Goal: Task Accomplishment & Management: Use online tool/utility

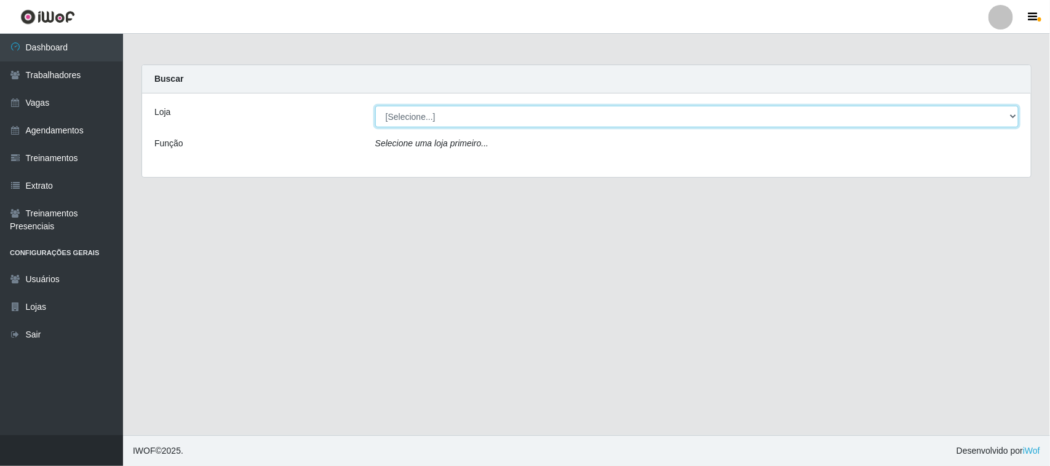
click at [1014, 118] on select "[Selecione...] Nordestão - [GEOGRAPHIC_DATA]" at bounding box center [697, 117] width 644 height 22
select select "382"
click at [375, 106] on select "[Selecione...] Nordestão - [GEOGRAPHIC_DATA]" at bounding box center [697, 117] width 644 height 22
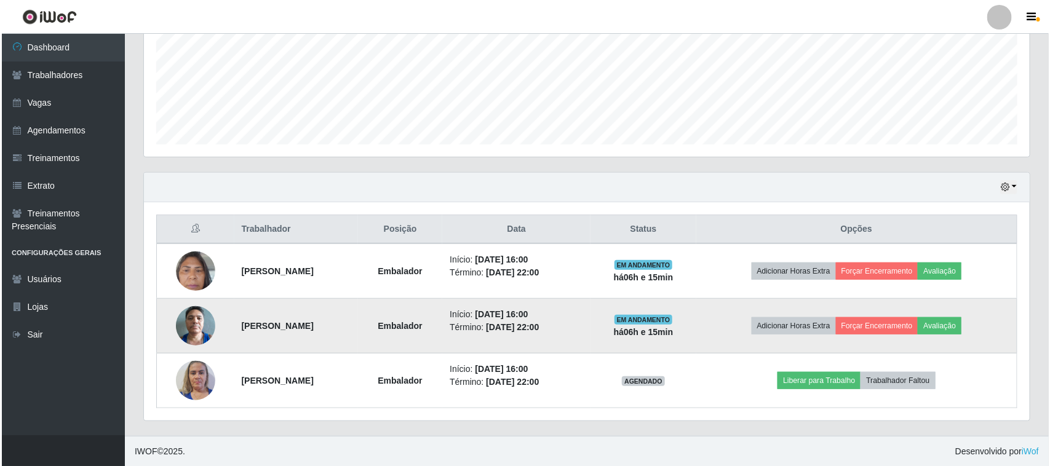
scroll to position [297, 0]
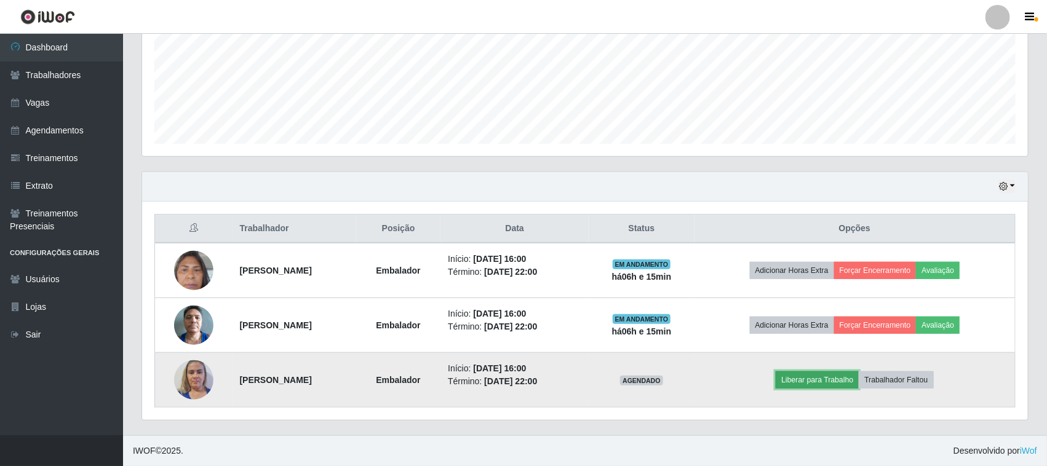
click at [828, 382] on button "Liberar para Trabalho" at bounding box center [817, 380] width 83 height 17
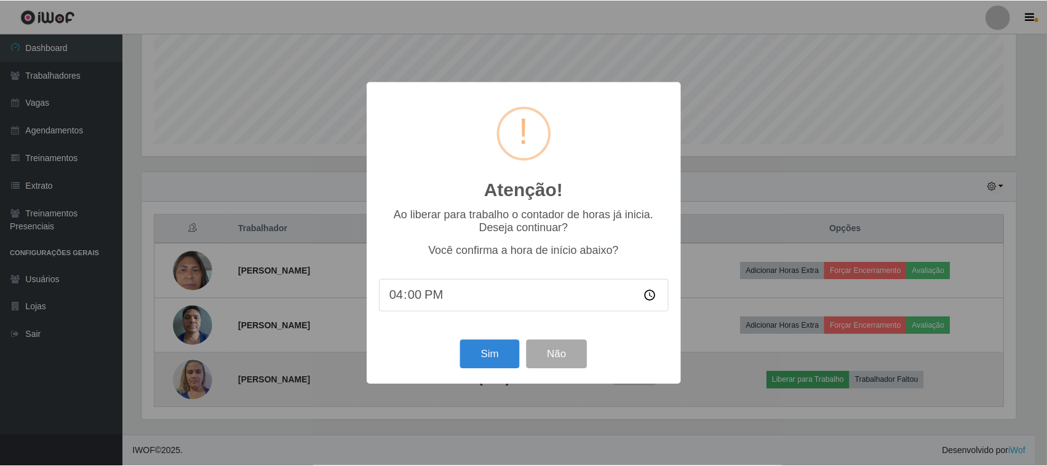
scroll to position [256, 877]
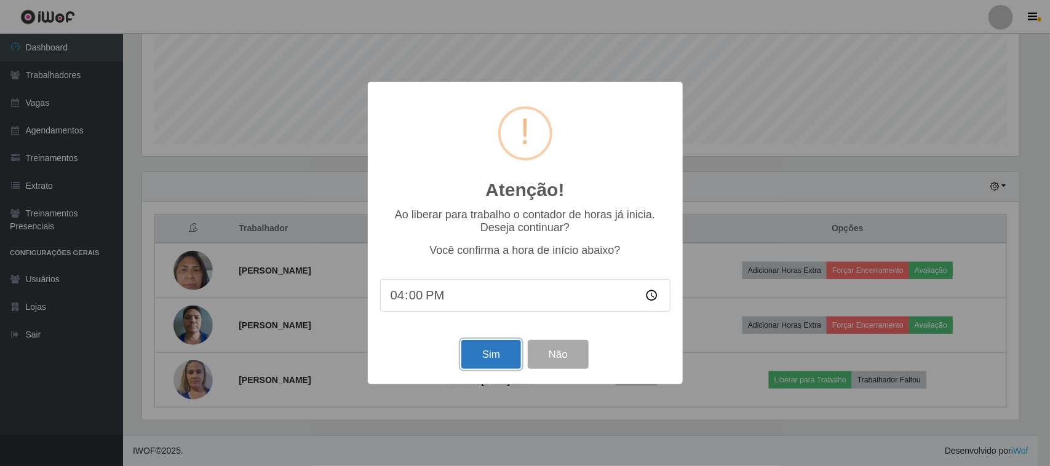
click at [482, 356] on button "Sim" at bounding box center [491, 354] width 60 height 29
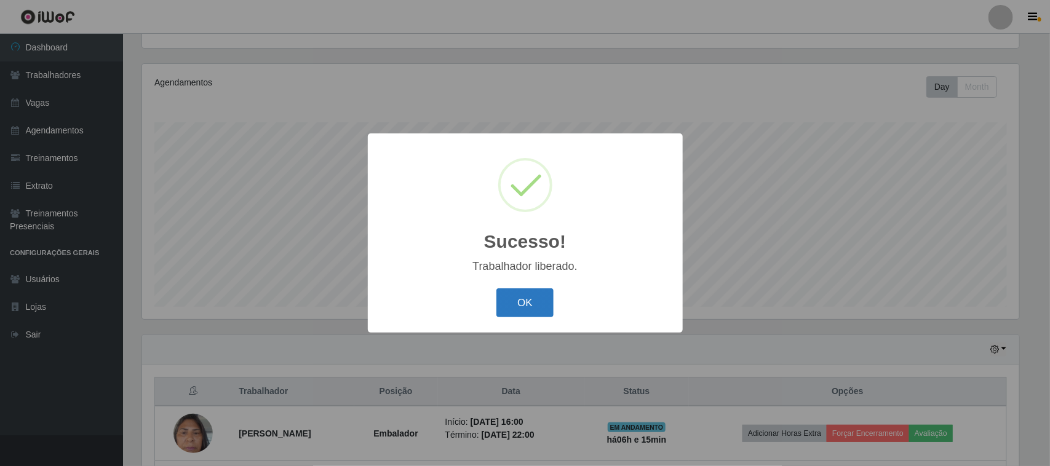
click at [519, 306] on button "OK" at bounding box center [525, 303] width 57 height 29
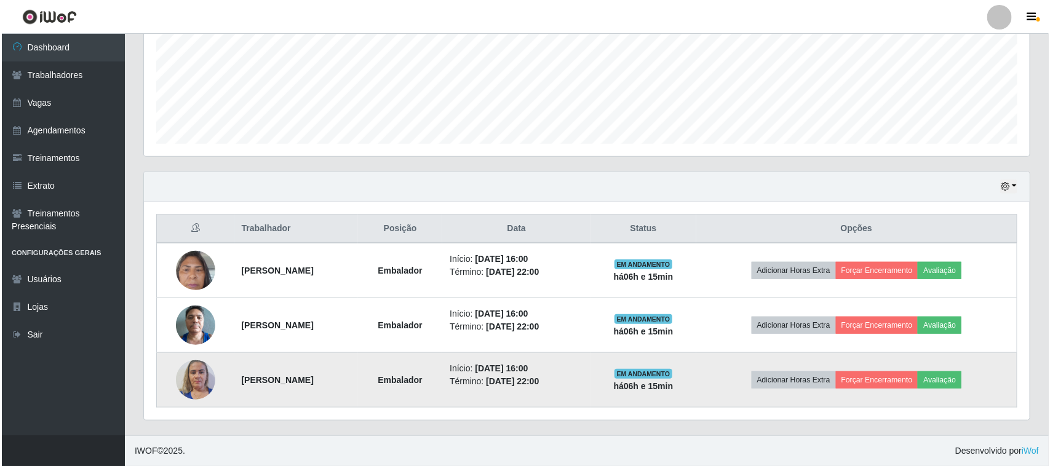
scroll to position [297, 0]
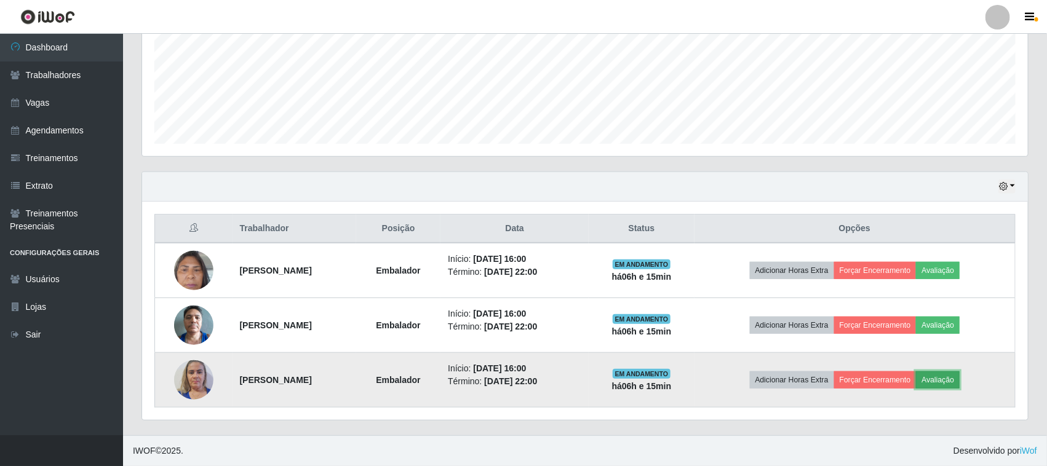
click at [960, 379] on button "Avaliação" at bounding box center [938, 380] width 44 height 17
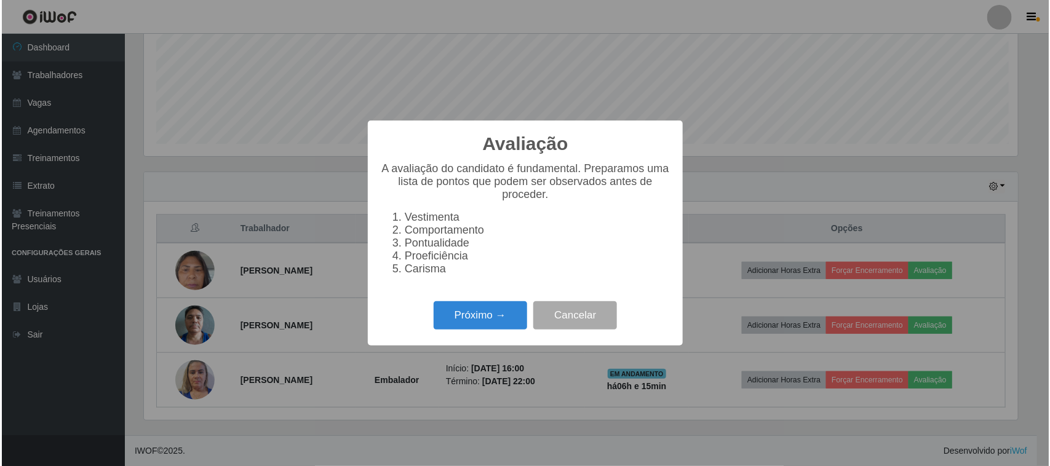
scroll to position [256, 877]
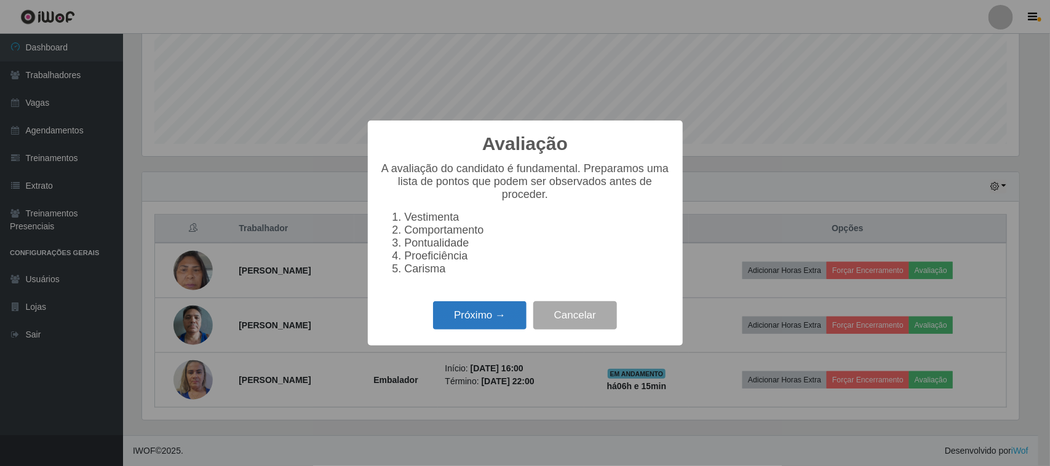
click at [479, 324] on button "Próximo →" at bounding box center [480, 315] width 94 height 29
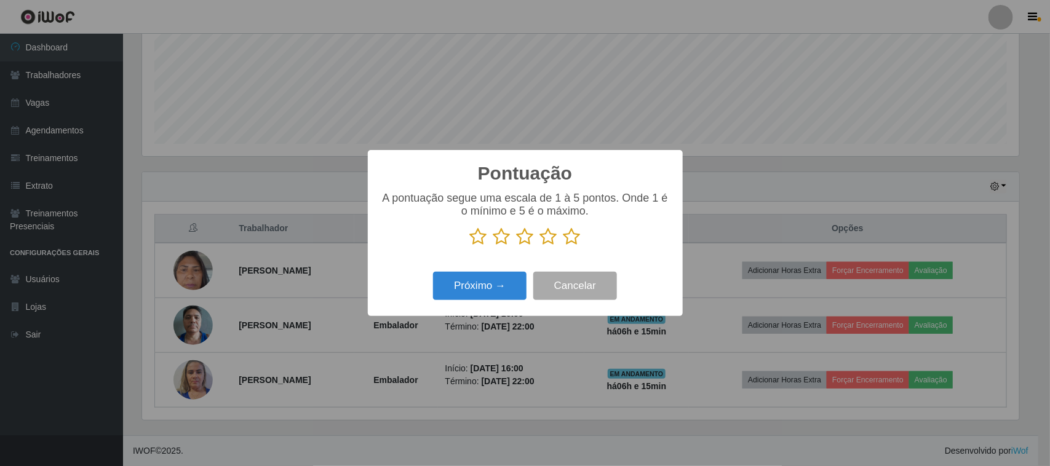
click at [570, 240] on icon at bounding box center [572, 237] width 17 height 18
click at [564, 246] on input "radio" at bounding box center [564, 246] width 0 height 0
click at [506, 281] on button "Próximo →" at bounding box center [480, 286] width 94 height 29
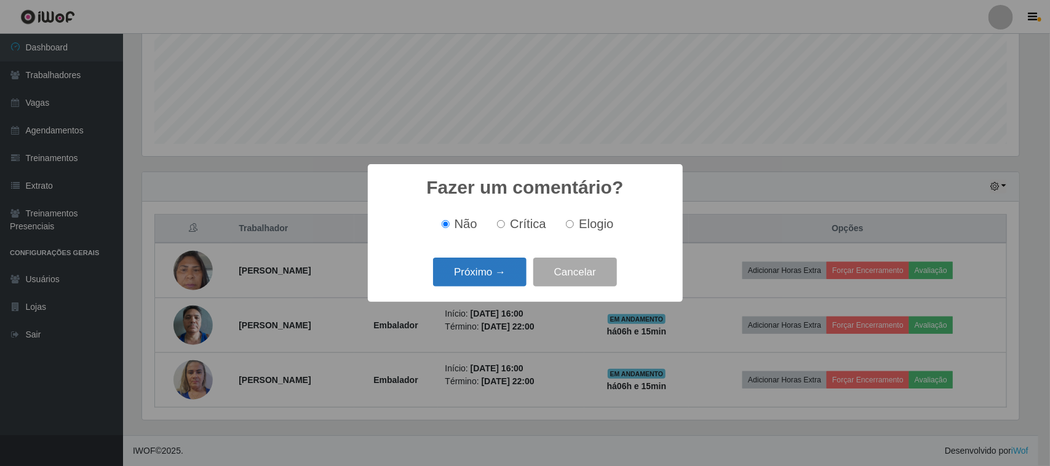
click at [501, 277] on button "Próximo →" at bounding box center [480, 272] width 94 height 29
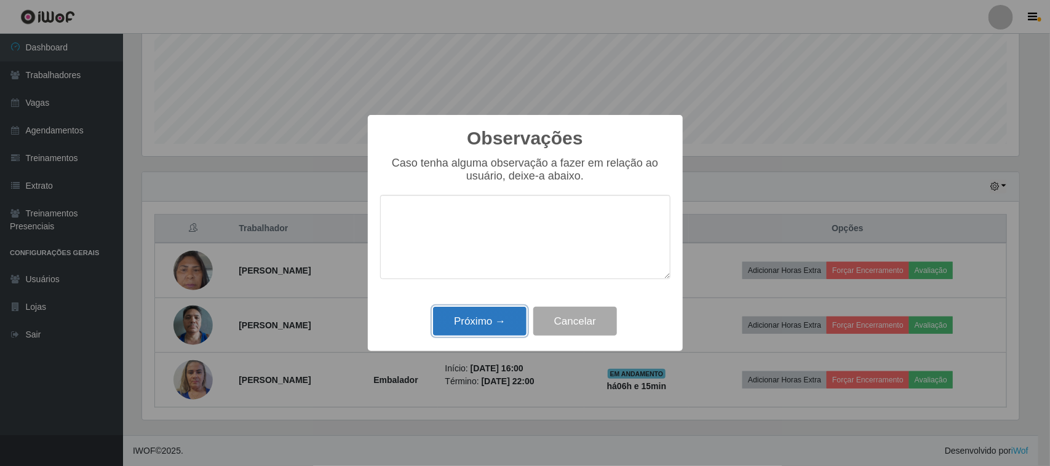
click at [505, 327] on button "Próximo →" at bounding box center [480, 321] width 94 height 29
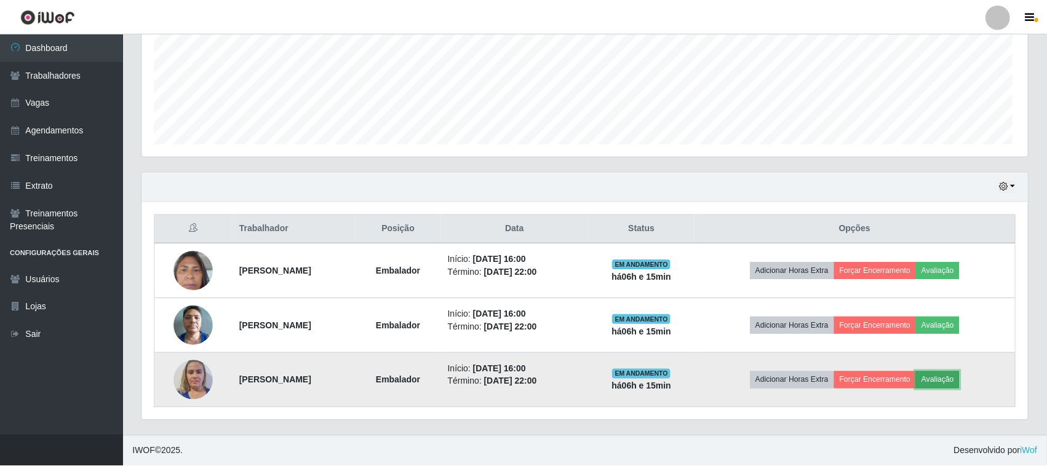
scroll to position [256, 886]
click at [912, 378] on button "Forçar Encerramento" at bounding box center [875, 380] width 82 height 17
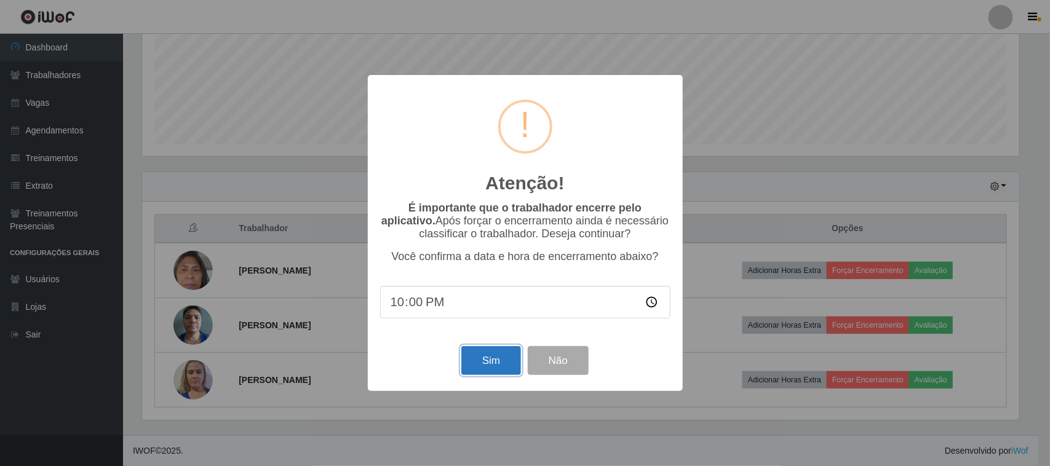
click at [487, 369] on button "Sim" at bounding box center [491, 360] width 60 height 29
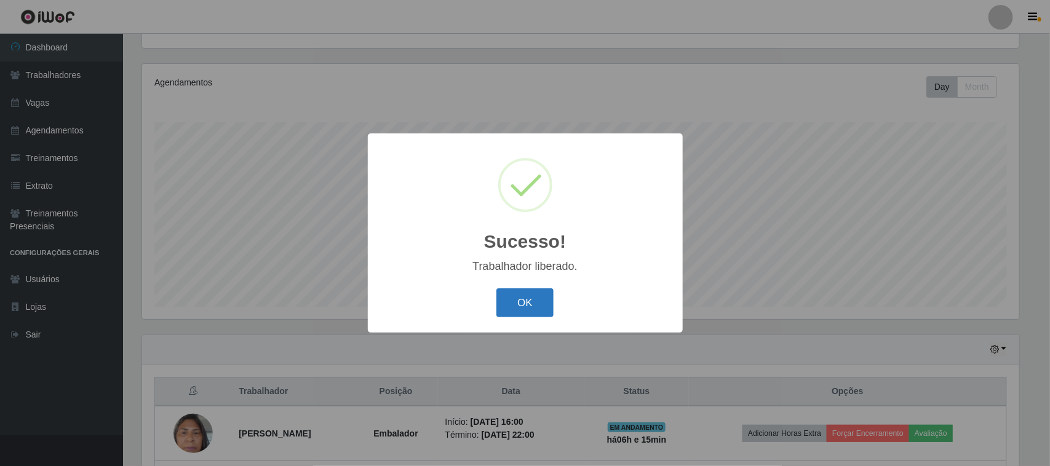
click at [521, 309] on button "OK" at bounding box center [525, 303] width 57 height 29
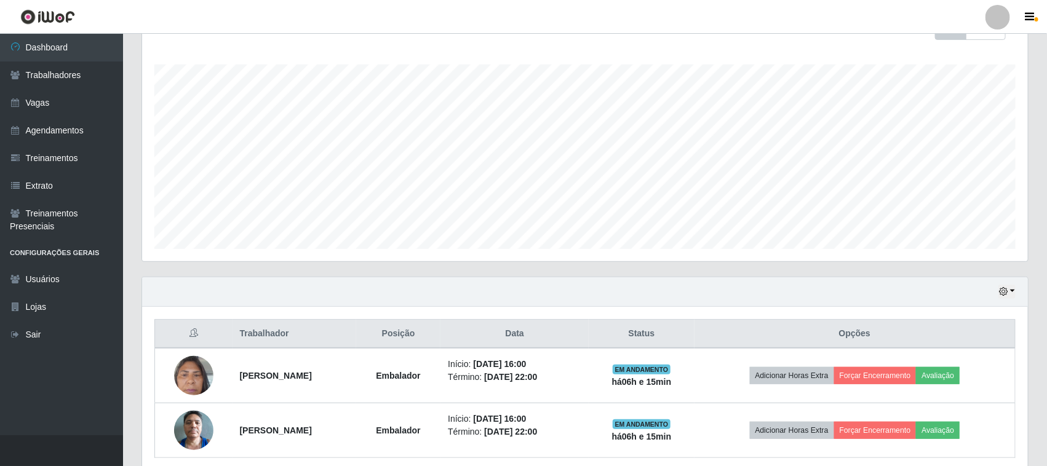
scroll to position [0, 0]
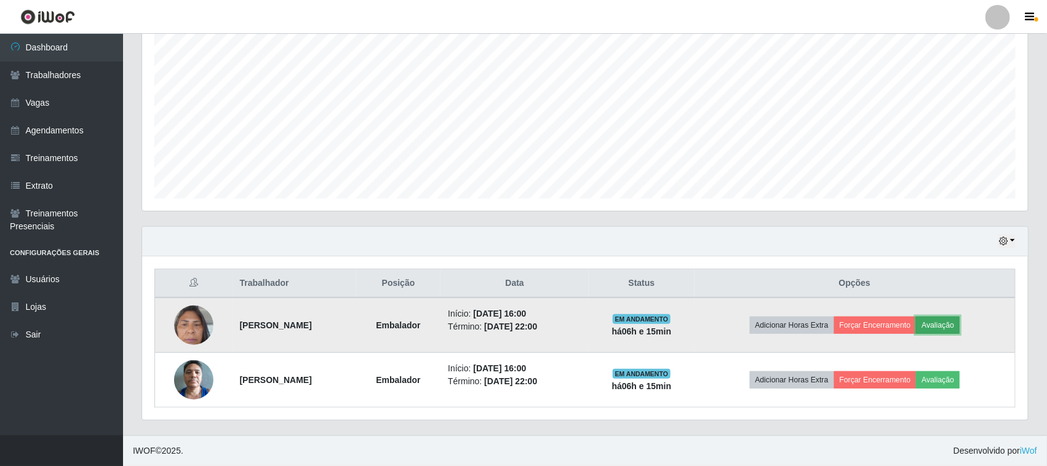
click at [957, 329] on button "Avaliação" at bounding box center [938, 325] width 44 height 17
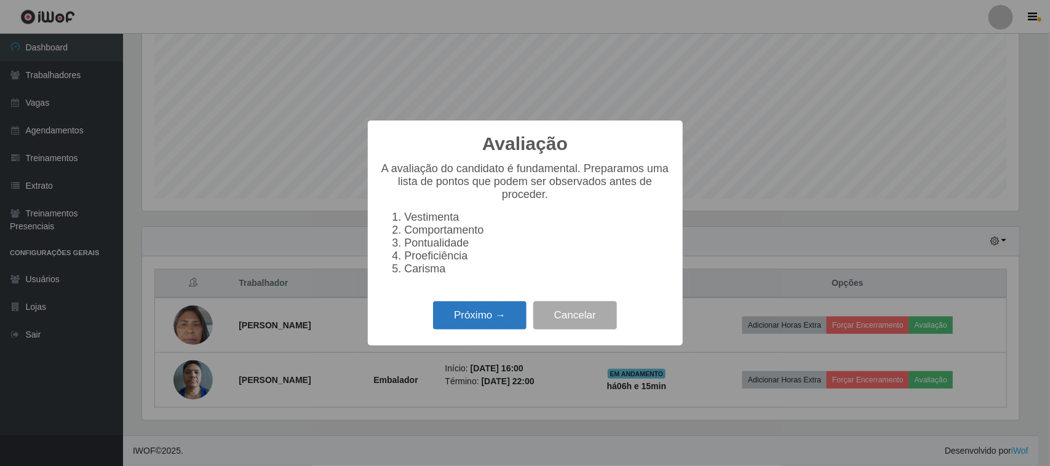
click at [487, 318] on button "Próximo →" at bounding box center [480, 315] width 94 height 29
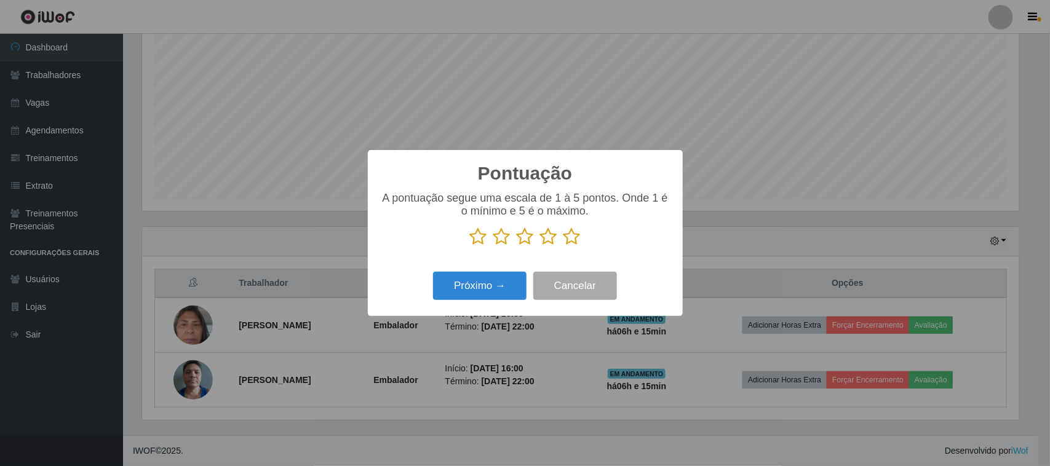
click at [572, 235] on icon at bounding box center [572, 237] width 17 height 18
click at [564, 246] on input "radio" at bounding box center [564, 246] width 0 height 0
click at [498, 285] on button "Próximo →" at bounding box center [480, 286] width 94 height 29
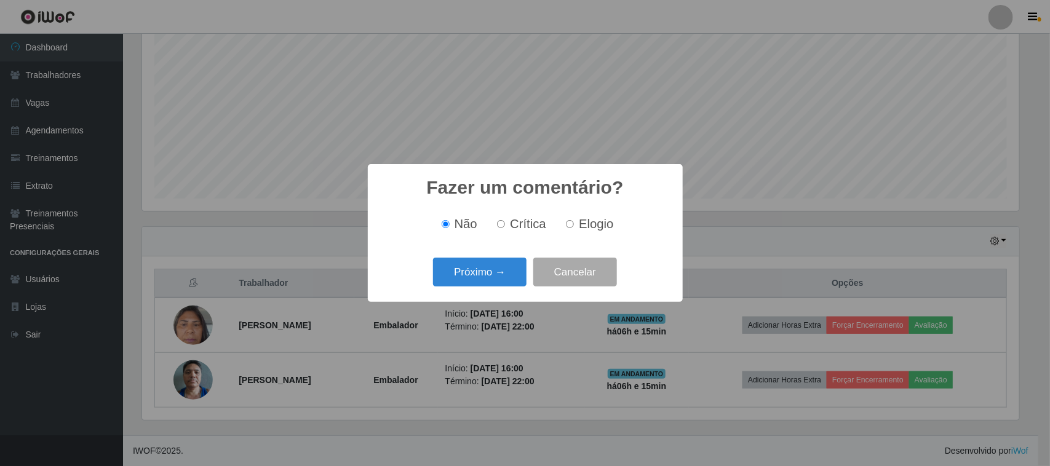
click at [497, 285] on button "Próximo →" at bounding box center [480, 272] width 94 height 29
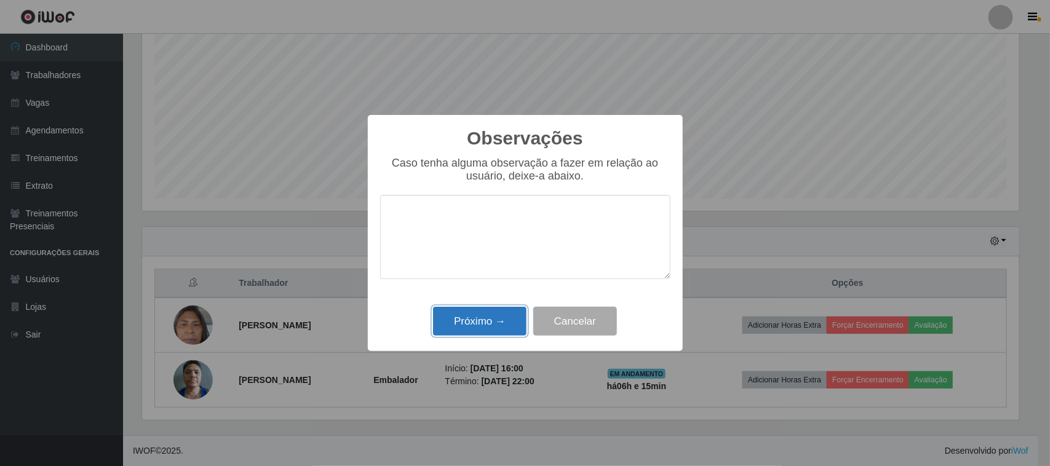
click at [502, 327] on button "Próximo →" at bounding box center [480, 321] width 94 height 29
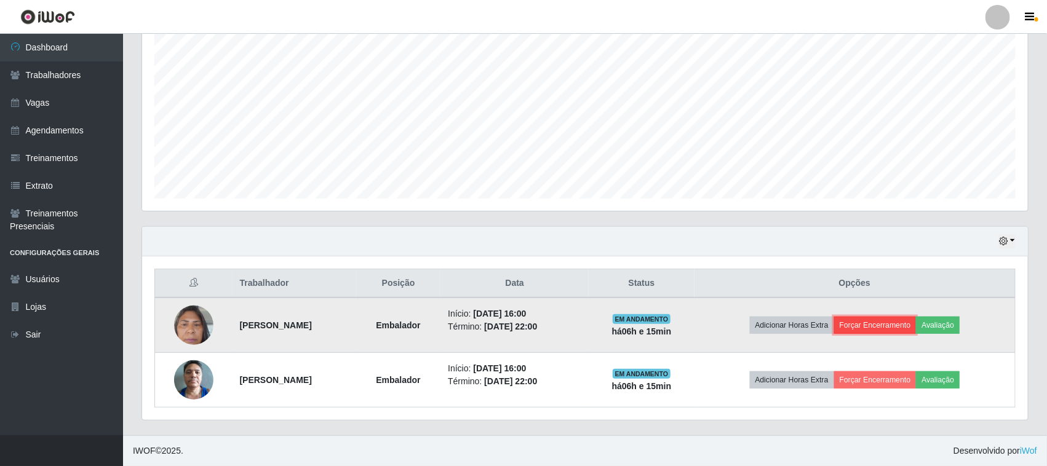
click at [912, 323] on button "Forçar Encerramento" at bounding box center [875, 325] width 82 height 17
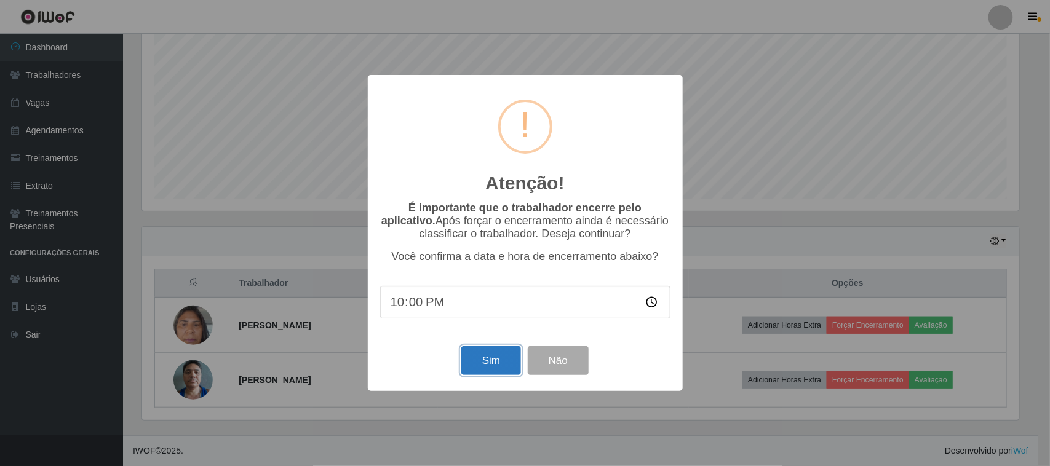
click at [481, 370] on button "Sim" at bounding box center [491, 360] width 60 height 29
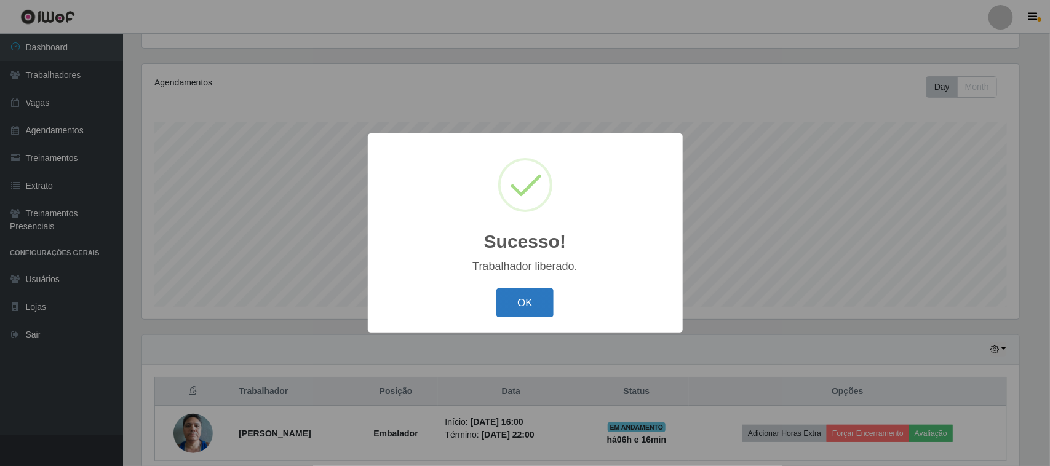
click at [505, 297] on button "OK" at bounding box center [525, 303] width 57 height 29
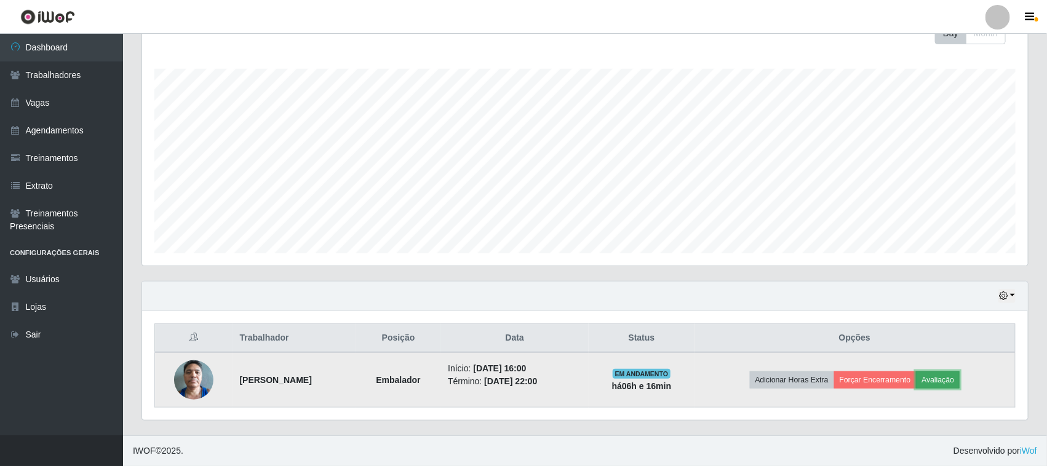
click at [946, 378] on button "Avaliação" at bounding box center [938, 380] width 44 height 17
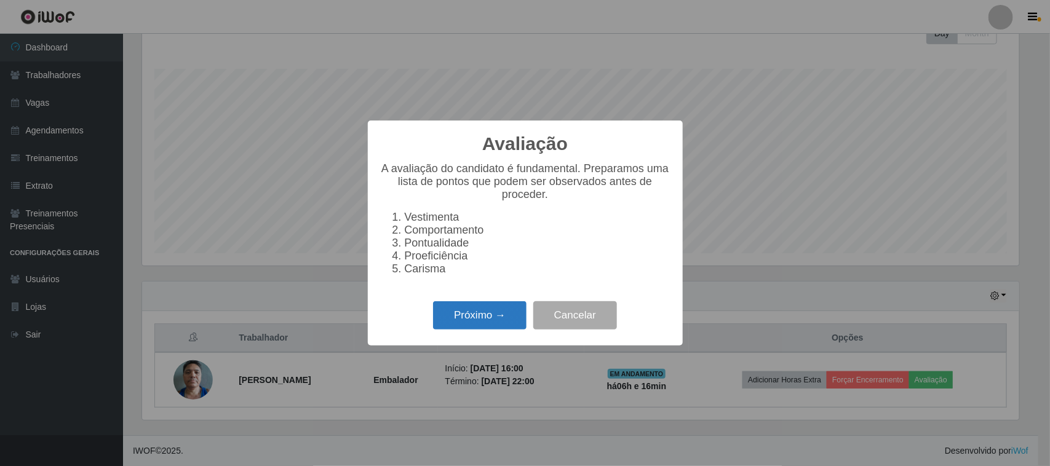
click at [457, 329] on button "Próximo →" at bounding box center [480, 315] width 94 height 29
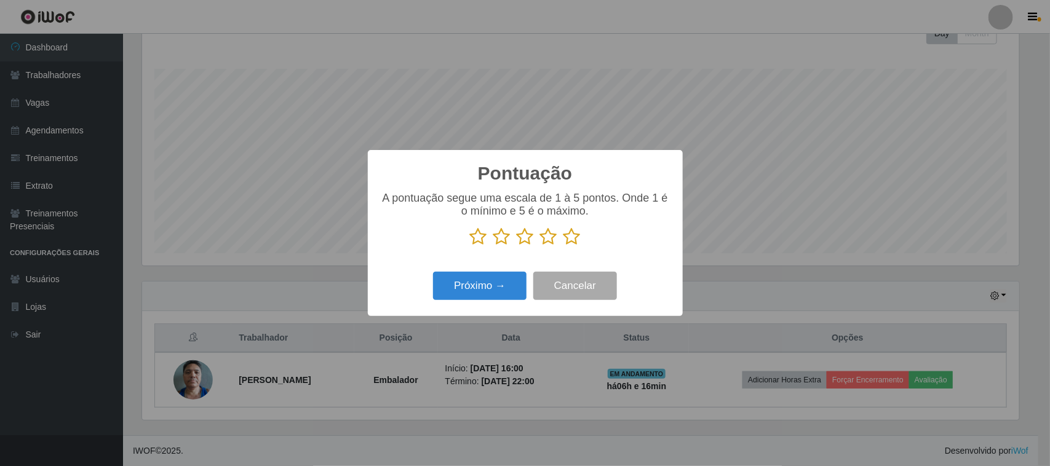
click at [572, 244] on icon at bounding box center [572, 237] width 17 height 18
click at [564, 246] on input "radio" at bounding box center [564, 246] width 0 height 0
click at [489, 291] on button "Próximo →" at bounding box center [480, 286] width 94 height 29
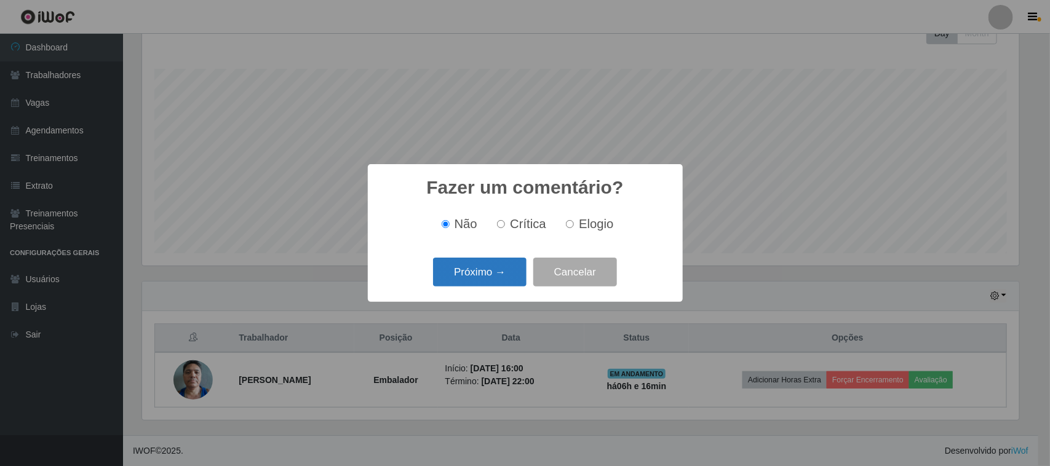
click at [487, 275] on button "Próximo →" at bounding box center [480, 272] width 94 height 29
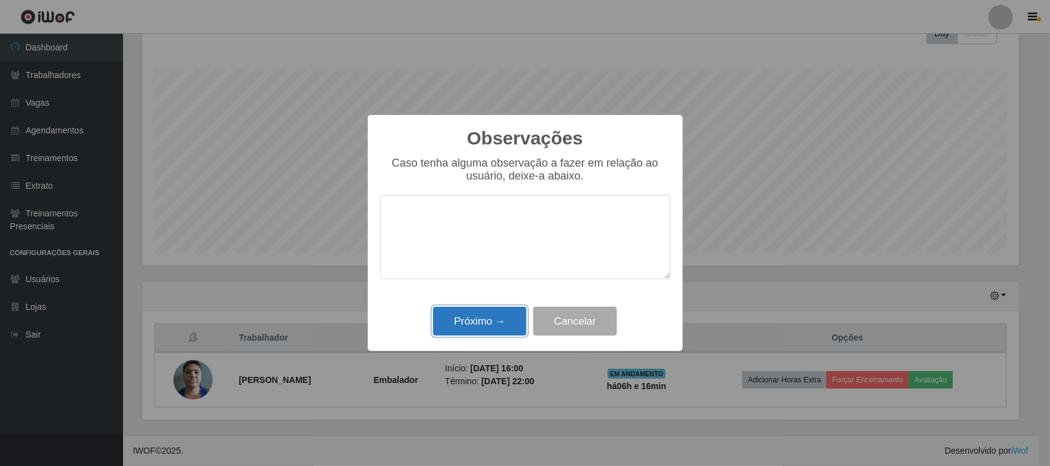
click at [496, 321] on button "Próximo →" at bounding box center [480, 321] width 94 height 29
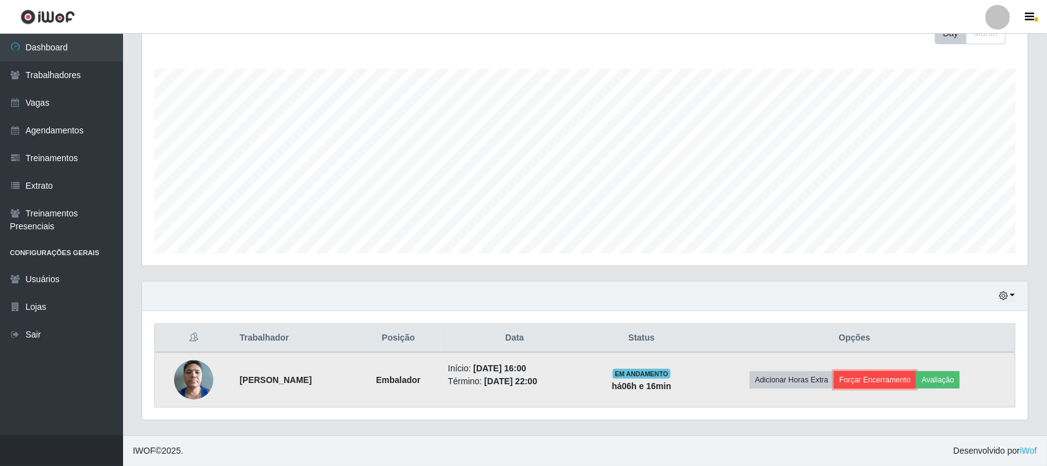
click at [877, 378] on button "Forçar Encerramento" at bounding box center [875, 380] width 82 height 17
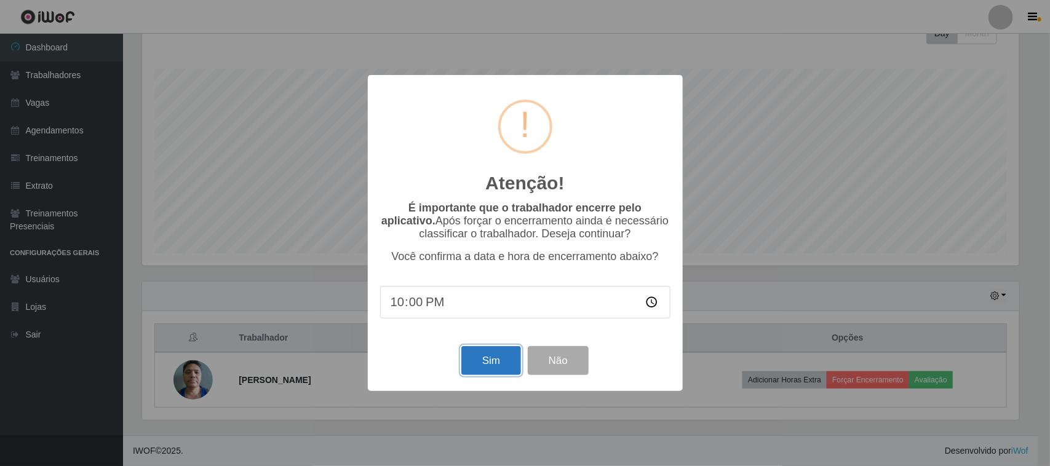
click at [479, 369] on button "Sim" at bounding box center [491, 360] width 60 height 29
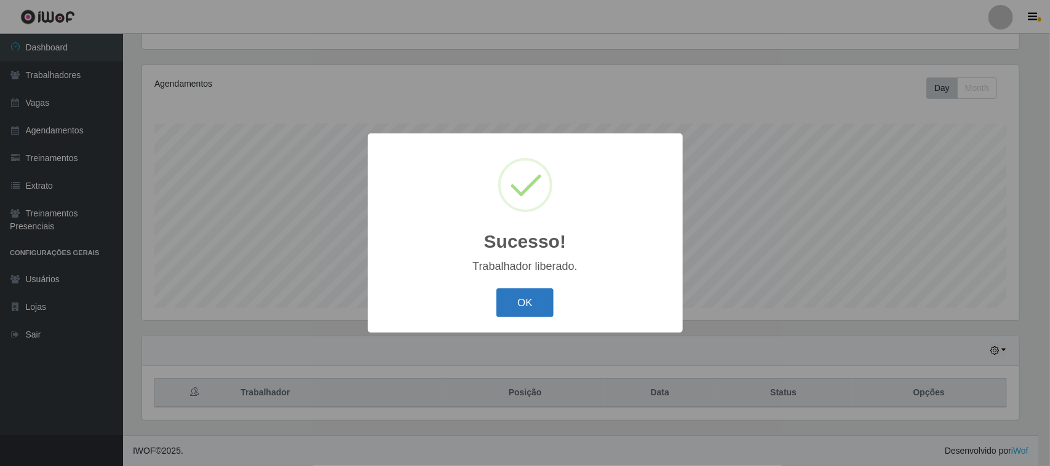
click at [546, 302] on button "OK" at bounding box center [525, 303] width 57 height 29
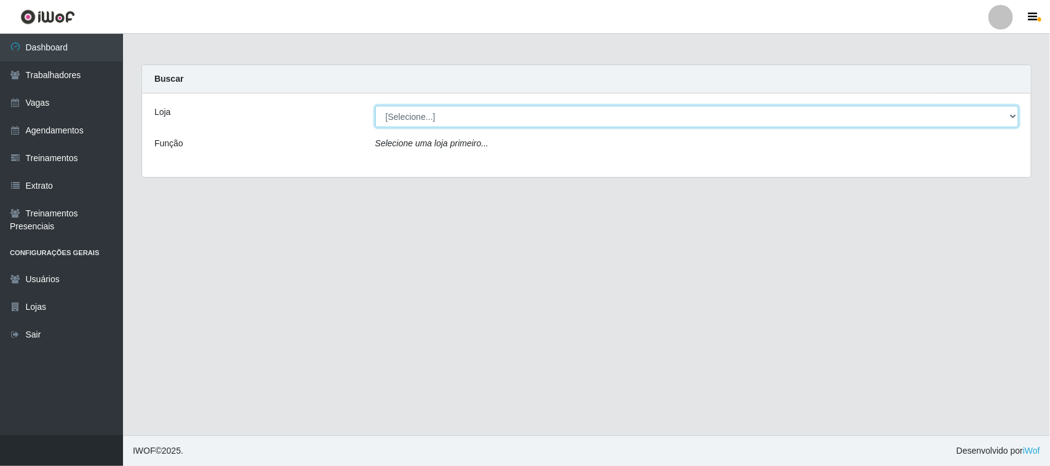
click at [465, 112] on select "[Selecione...] Nordestão - [GEOGRAPHIC_DATA]" at bounding box center [697, 117] width 644 height 22
select select "382"
click at [375, 106] on select "[Selecione...] Nordestão - [GEOGRAPHIC_DATA]" at bounding box center [697, 117] width 644 height 22
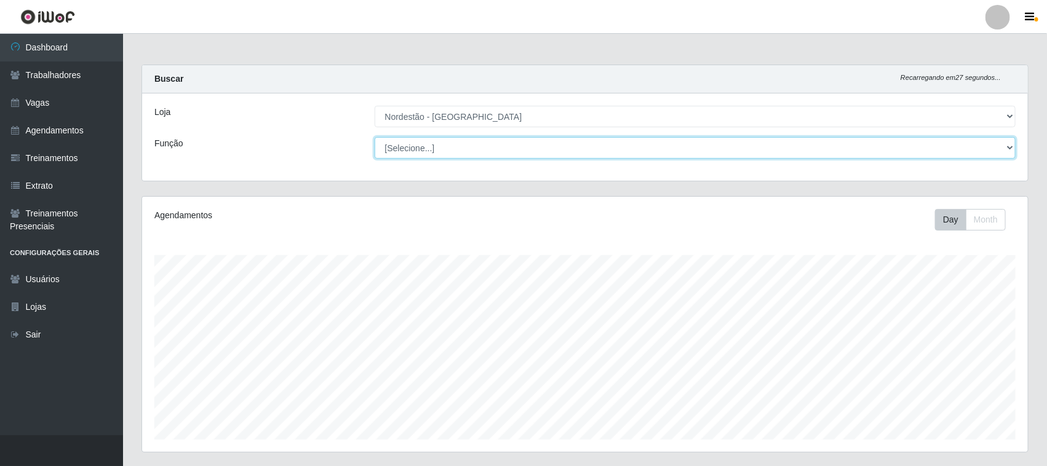
click at [426, 148] on select "[Selecione...] Embalador Embalador + Embalador ++ Operador de Caixa Operador de…" at bounding box center [696, 148] width 642 height 22
select select "1"
click at [375, 137] on select "[Selecione...] Embalador Embalador + Embalador ++ Operador de Caixa Operador de…" at bounding box center [696, 148] width 642 height 22
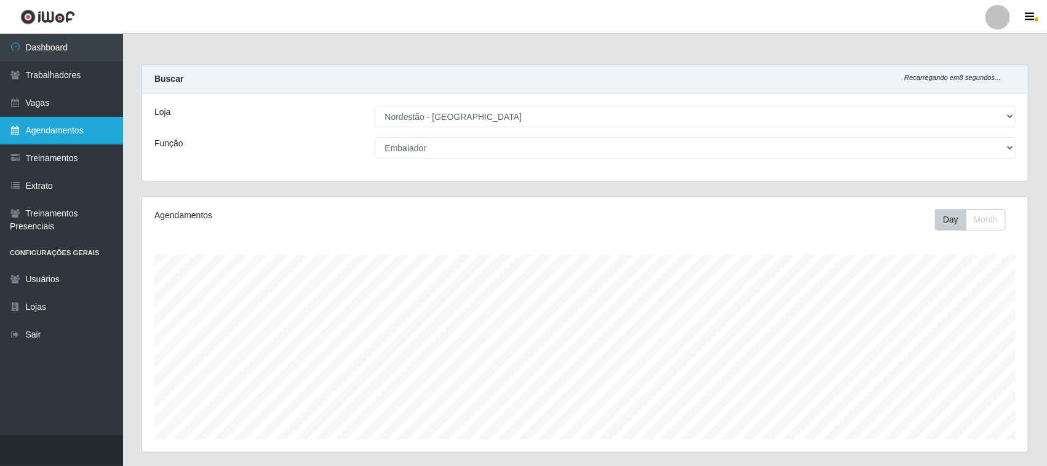
click at [47, 130] on link "Agendamentos" at bounding box center [61, 131] width 123 height 28
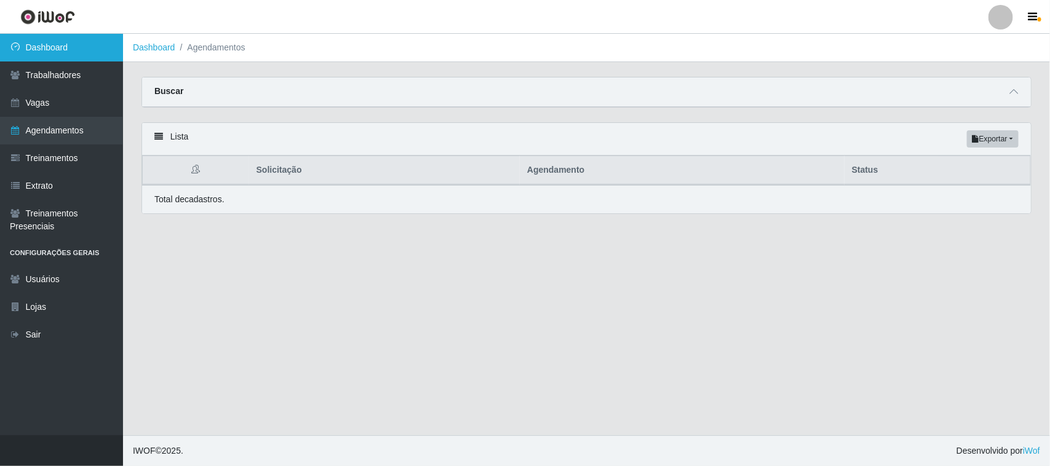
click at [74, 47] on link "Dashboard" at bounding box center [61, 48] width 123 height 28
